Goal: Information Seeking & Learning: Learn about a topic

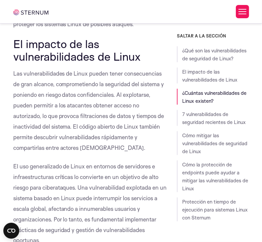
scroll to position [419, 0]
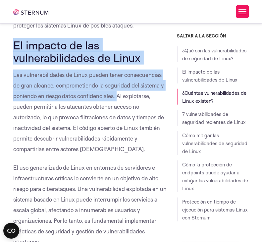
drag, startPoint x: 14, startPoint y: 44, endPoint x: 119, endPoint y: 93, distance: 116.2
copy div "El impacto de las vulnerabilidades de Linux Las vulnerabilidades de Linux puede…"
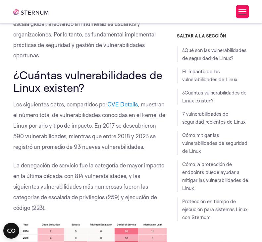
scroll to position [607, 0]
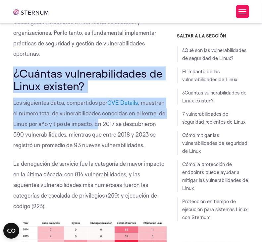
drag, startPoint x: 22, startPoint y: 74, endPoint x: 120, endPoint y: 127, distance: 111.6
copy div "¿Cuántas vulnerabilidades de Linux existen? Los siguientes datos, compartidos p…"
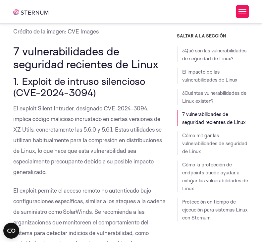
scroll to position [911, 0]
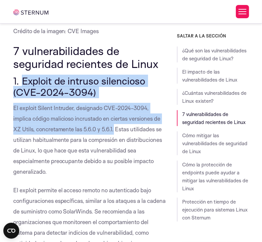
drag, startPoint x: 23, startPoint y: 90, endPoint x: 116, endPoint y: 140, distance: 105.8
copy div "Exploit de intruso silencioso (CVE-2024-3094) El exploit Silent Intruder, desig…"
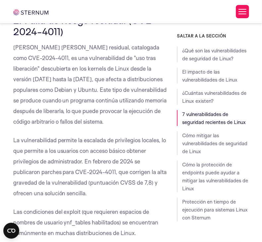
scroll to position [1185, 0]
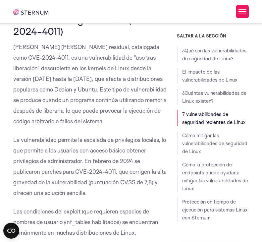
drag, startPoint x: 27, startPoint y: 32, endPoint x: 72, endPoint y: 45, distance: 47.0
click at [72, 36] on h3 "2. Falla de riesgo residual (CVE-2024-4011)" at bounding box center [90, 25] width 154 height 22
click at [28, 30] on font "2. Falla de riesgo residual (CVE-2024-4011)" at bounding box center [84, 26] width 143 height 24
click at [24, 30] on font "2. Falla de riesgo residual (CVE-2024-4011)" at bounding box center [84, 26] width 143 height 24
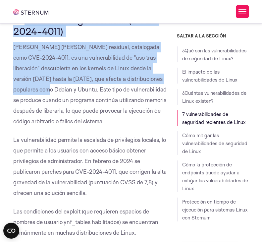
drag, startPoint x: 24, startPoint y: 30, endPoint x: 136, endPoint y: 90, distance: 128.2
click at [39, 92] on font "[PERSON_NAME] [PERSON_NAME] residual, catalogada como CVE-2024-4011, es una vul…" at bounding box center [90, 83] width 154 height 81
drag, startPoint x: 34, startPoint y: 99, endPoint x: 24, endPoint y: 33, distance: 67.0
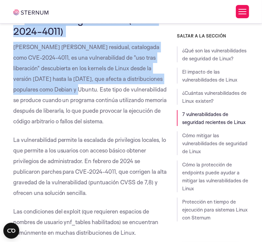
copy div "Falla de riesgo residual (CVE-2024-4011) [PERSON_NAME] [PERSON_NAME] residual, …"
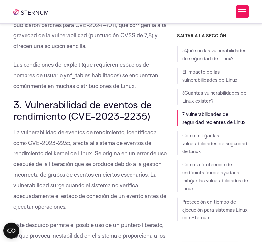
scroll to position [1336, 0]
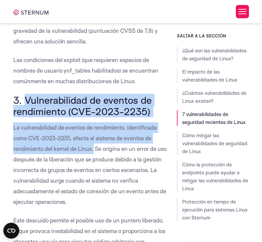
drag, startPoint x: 27, startPoint y: 109, endPoint x: 93, endPoint y: 156, distance: 81.2
copy div "Vulnerabilidad de eventos de rendimiento (CVE-2023-2235) La vulnerabilidad de e…"
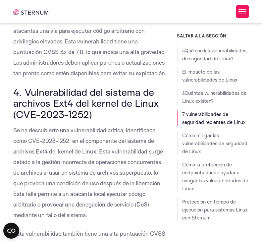
scroll to position [1550, 0]
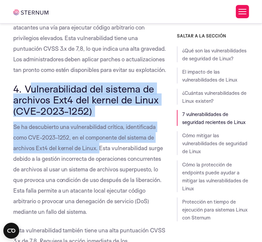
drag, startPoint x: 28, startPoint y: 108, endPoint x: 97, endPoint y: 168, distance: 92.1
copy div "ulnerabilidad del sistema de archivos Ext4 del kernel de Linux (CVE-2023-1252) …"
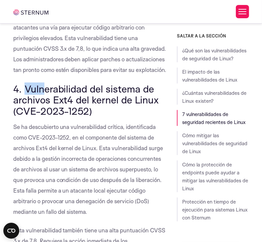
drag, startPoint x: 27, startPoint y: 108, endPoint x: 46, endPoint y: 112, distance: 19.6
click at [46, 112] on font "4. Vulnerabilidad del sistema de archivos Ext4 del kernel de Linux (CVE-2023-12…" at bounding box center [86, 99] width 146 height 34
click at [45, 112] on font "4. Vulnerabilidad del sistema de archivos Ext4 del kernel de Linux (CVE-2023-12…" at bounding box center [86, 99] width 146 height 34
click at [42, 117] on font "4. Vulnerabilidad del sistema de archivos Ext4 del kernel de Linux (CVE-2023-12…" at bounding box center [86, 99] width 146 height 34
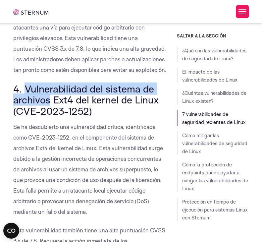
drag, startPoint x: 42, startPoint y: 119, endPoint x: 37, endPoint y: 113, distance: 7.5
click at [37, 113] on font "4. Vulnerabilidad del sistema de archivos Ext4 del kernel de Linux (CVE-2023-12…" at bounding box center [86, 99] width 146 height 34
copy font "Vulnerabilidad del sistema de archivos"
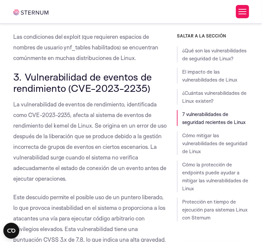
scroll to position [1356, 0]
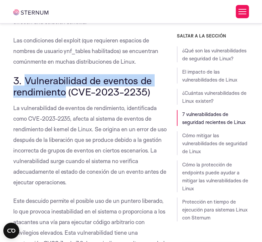
drag, startPoint x: 27, startPoint y: 89, endPoint x: 64, endPoint y: 102, distance: 39.2
click at [63, 98] on font "3. Vulnerabilidad de eventos de rendimiento (CVE-2023-2235)" at bounding box center [82, 86] width 139 height 24
copy font "Vulnerabilidad de eventos de rendimiento"
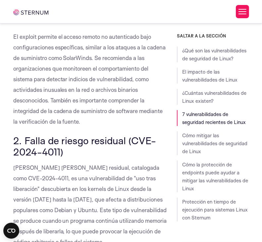
scroll to position [1064, 0]
click at [30, 154] on font "2. Falla de riesgo residual (CVE-2024-4011)" at bounding box center [84, 146] width 143 height 24
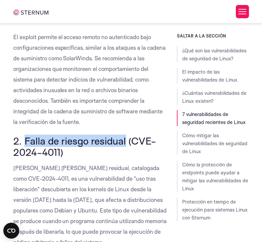
drag, startPoint x: 30, startPoint y: 154, endPoint x: 108, endPoint y: 153, distance: 77.2
click at [108, 153] on font "2. Falla de riesgo residual (CVE-2024-4011)" at bounding box center [84, 146] width 143 height 24
copy font "Falla de riesgo residual"
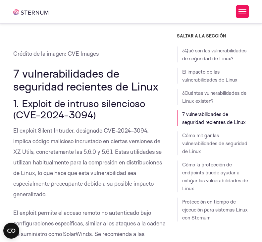
scroll to position [887, 0]
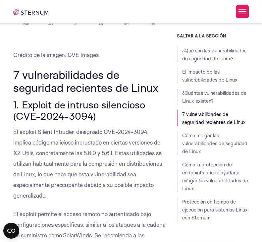
click at [26, 84] on font "7 vulnerabilidades de seguridad recientes de Linux" at bounding box center [85, 81] width 145 height 27
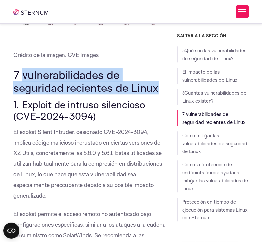
drag, startPoint x: 26, startPoint y: 84, endPoint x: 147, endPoint y: 94, distance: 121.7
click at [147, 94] on font "7 vulnerabilidades de seguridad recientes de Linux" at bounding box center [85, 81] width 145 height 27
copy font "vulnerabilidades de seguridad recientes de Linux"
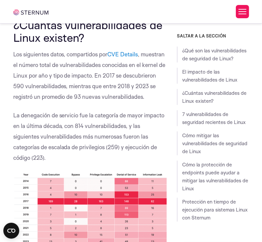
scroll to position [596, 0]
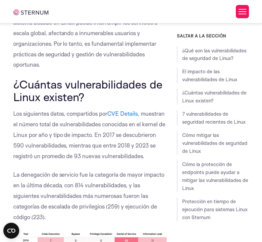
click at [26, 81] on font "¿Cuántas vulnerabilidades de Linux existen?" at bounding box center [87, 91] width 149 height 27
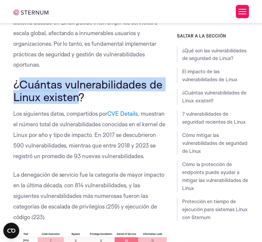
drag, startPoint x: 26, startPoint y: 81, endPoint x: 66, endPoint y: 94, distance: 42.5
click at [66, 94] on font "¿Cuántas vulnerabilidades de Linux existen?" at bounding box center [87, 91] width 149 height 27
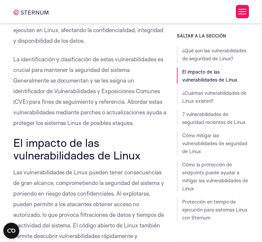
scroll to position [321, 0]
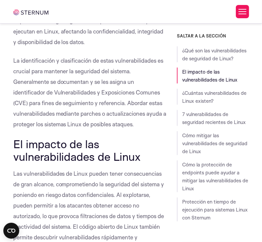
drag, startPoint x: 15, startPoint y: 141, endPoint x: 155, endPoint y: 153, distance: 140.6
click at [155, 153] on h2 "El impacto de las vulnerabilidades de Linux" at bounding box center [90, 150] width 154 height 26
click at [95, 93] on font "La identificación y clasificación de estas vulnerabilidades es crucial para man…" at bounding box center [89, 92] width 153 height 71
